Goal: Browse casually

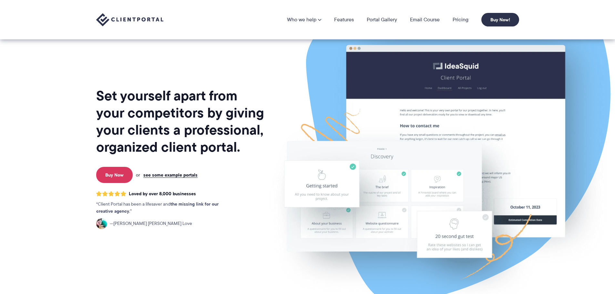
scroll to position [2, 0]
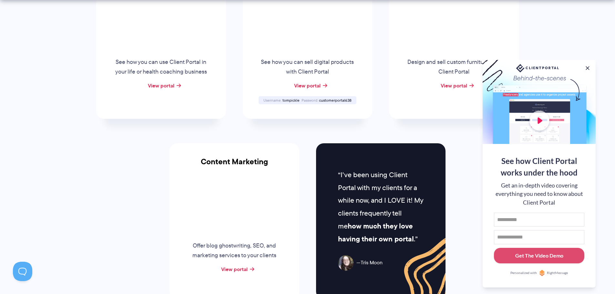
scroll to position [553, 0]
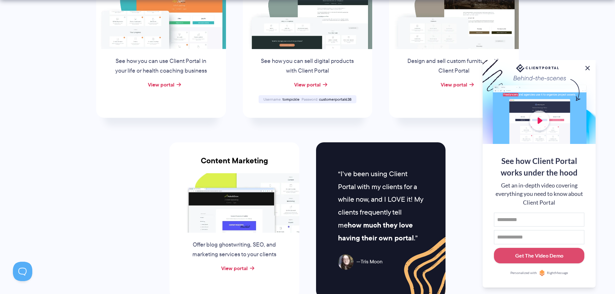
click at [587, 67] on button at bounding box center [587, 68] width 8 height 8
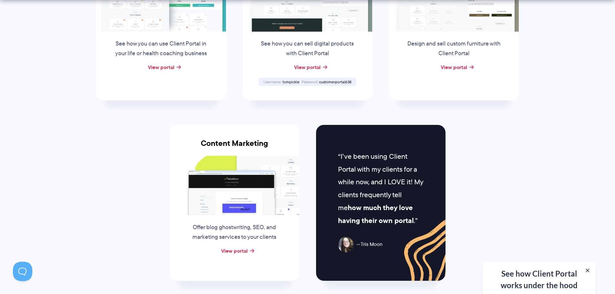
scroll to position [571, 0]
